Goal: Information Seeking & Learning: Learn about a topic

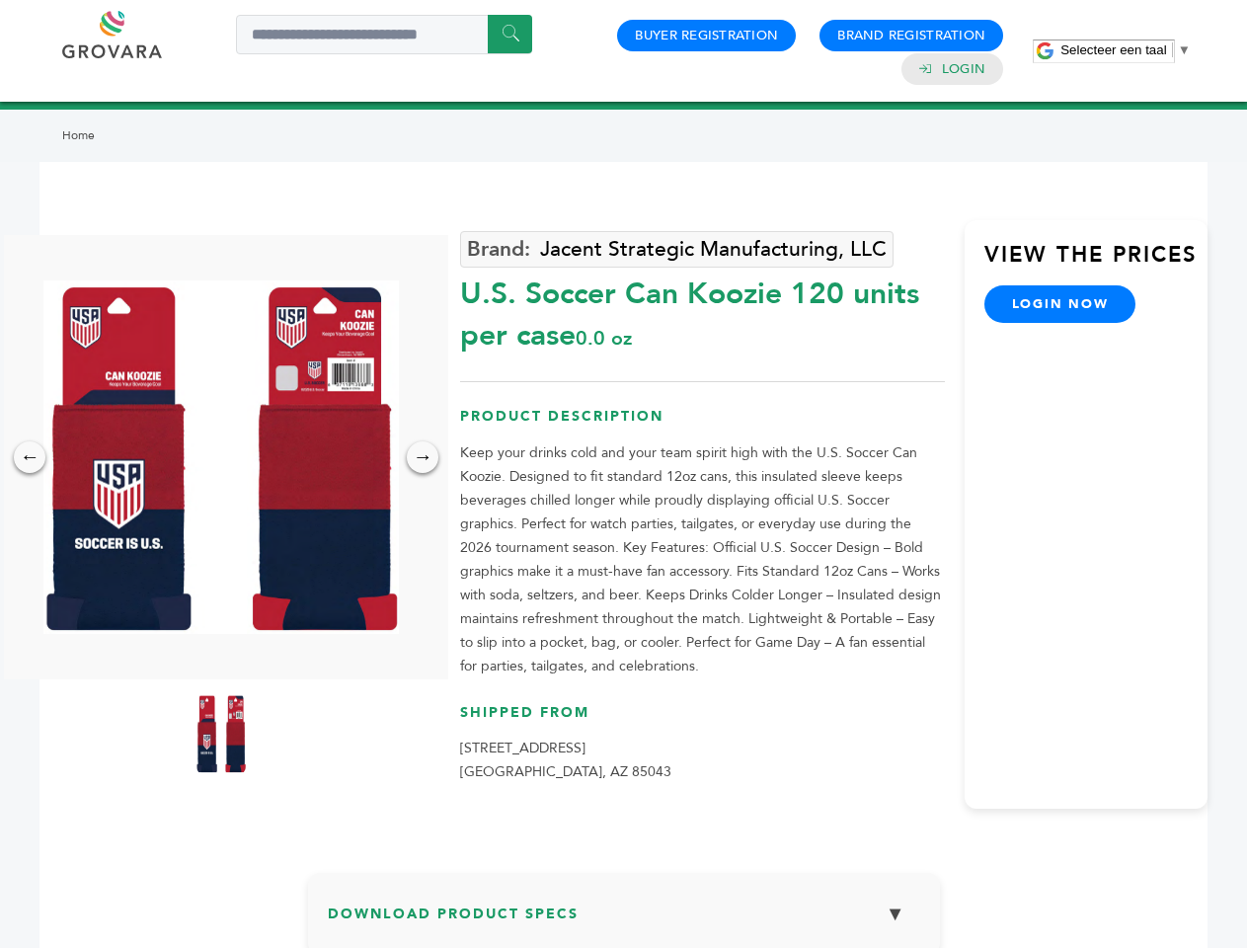
click at [1125, 49] on span "Selecteer een taal" at bounding box center [1113, 49] width 106 height 15
click at [221, 457] on img at bounding box center [220, 456] width 355 height 353
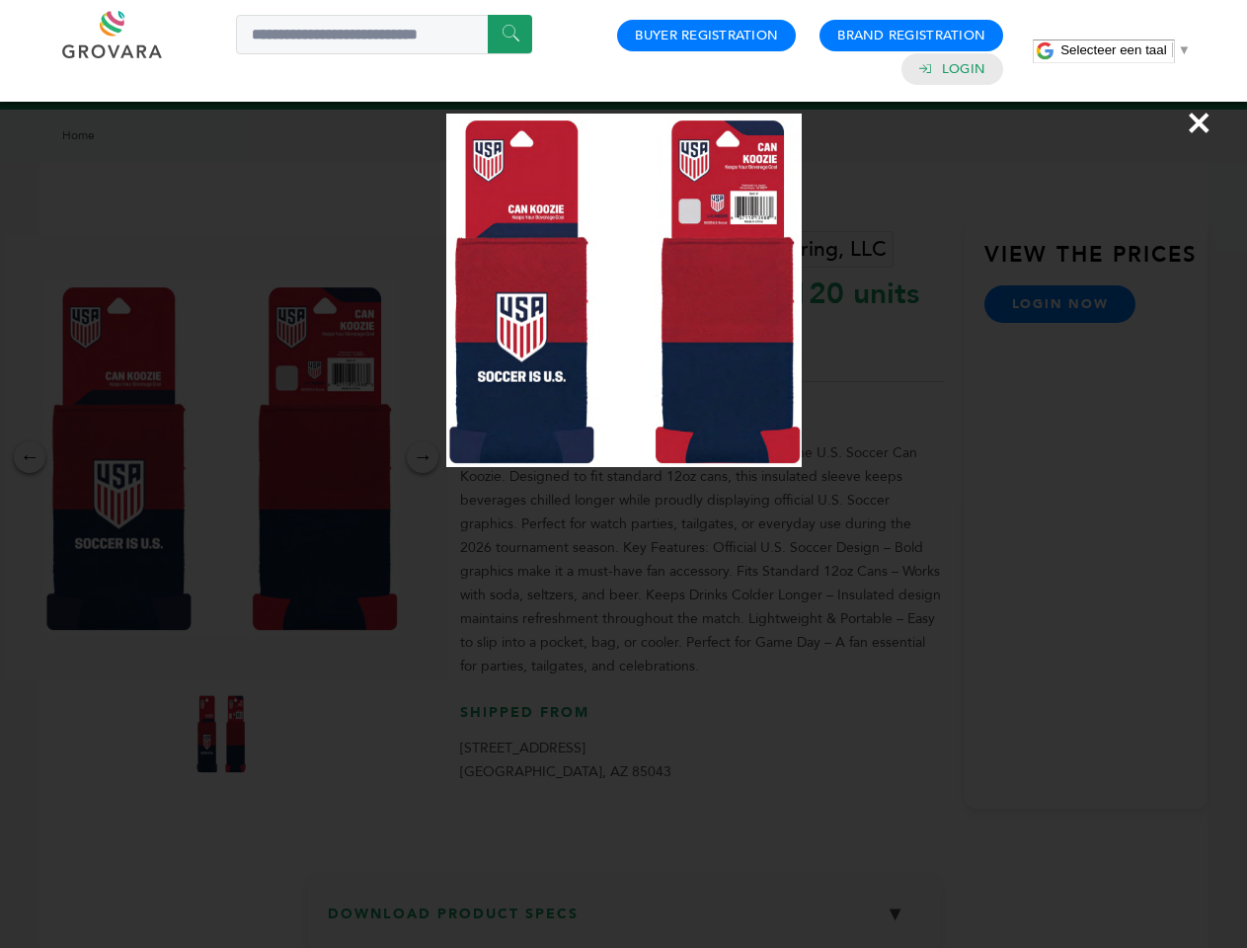
click at [30, 457] on div "×" at bounding box center [623, 474] width 1247 height 948
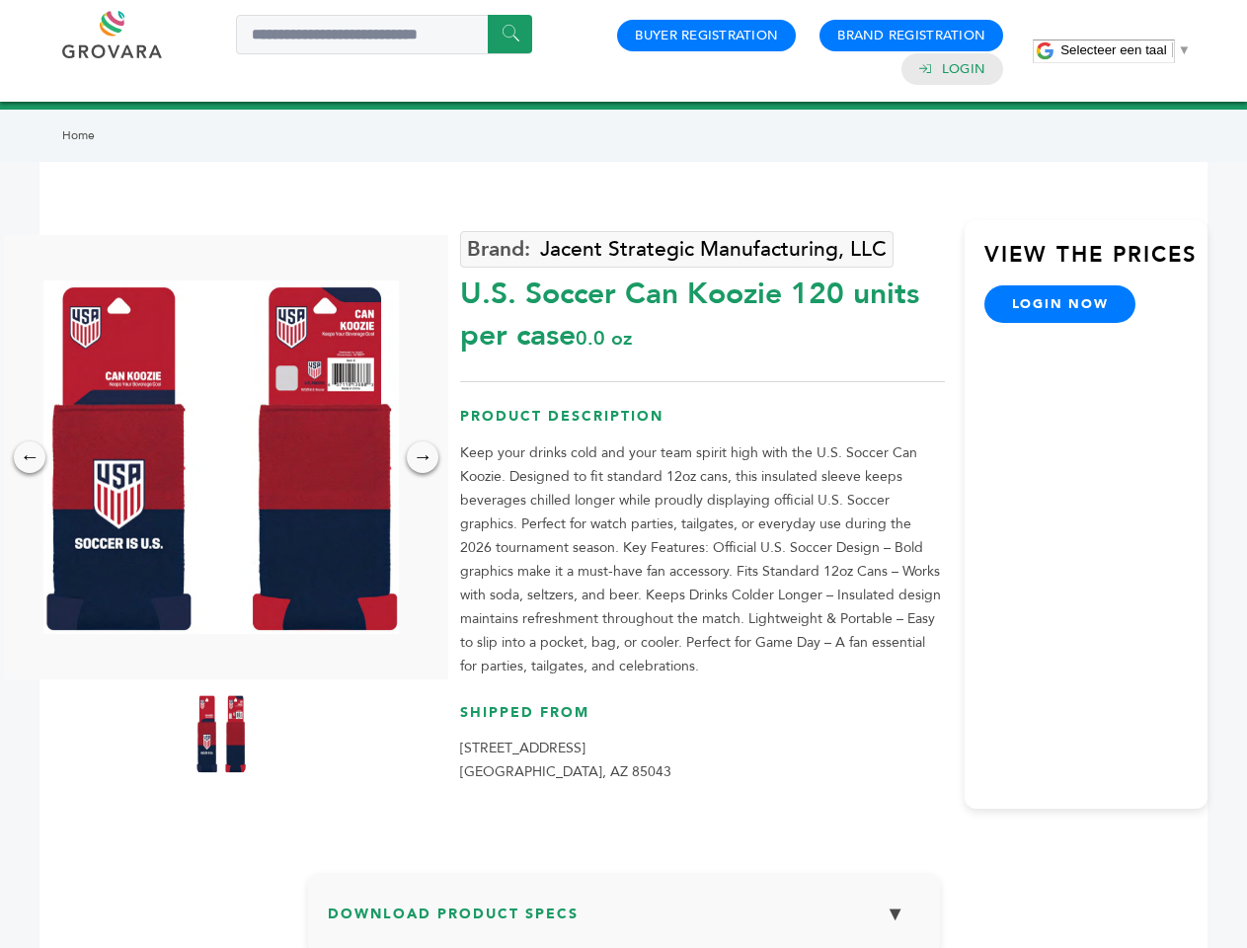
click at [423, 457] on div "→" at bounding box center [423, 457] width 32 height 32
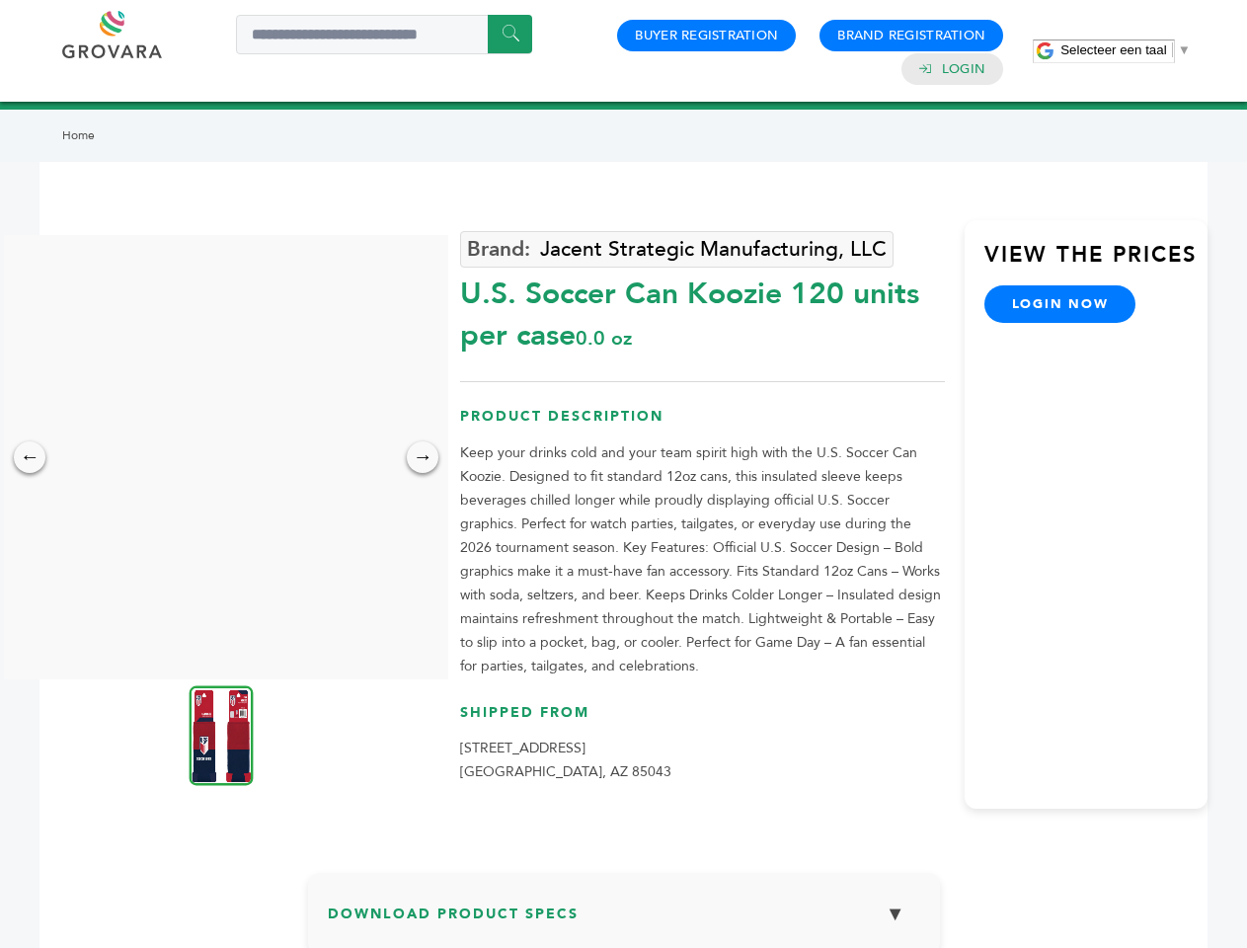
click at [221, 734] on img at bounding box center [222, 735] width 64 height 100
click at [0, 0] on div "×" at bounding box center [0, 0] width 0 height 0
